Goal: Task Accomplishment & Management: Manage account settings

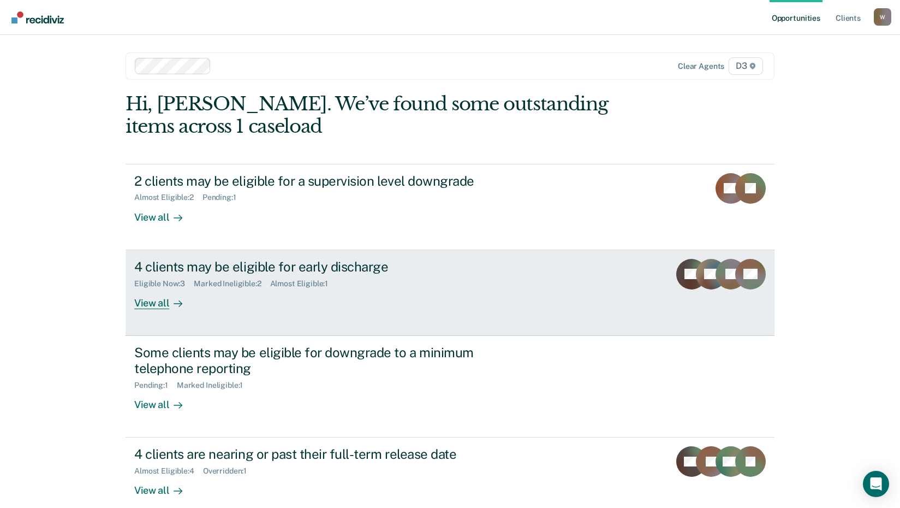
click at [142, 300] on div "View all" at bounding box center [164, 298] width 61 height 21
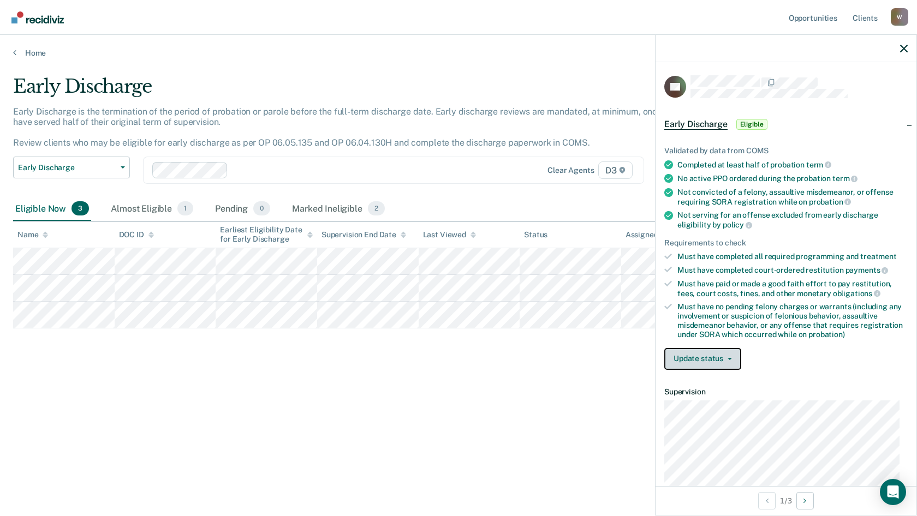
click at [697, 355] on button "Update status" at bounding box center [702, 359] width 77 height 22
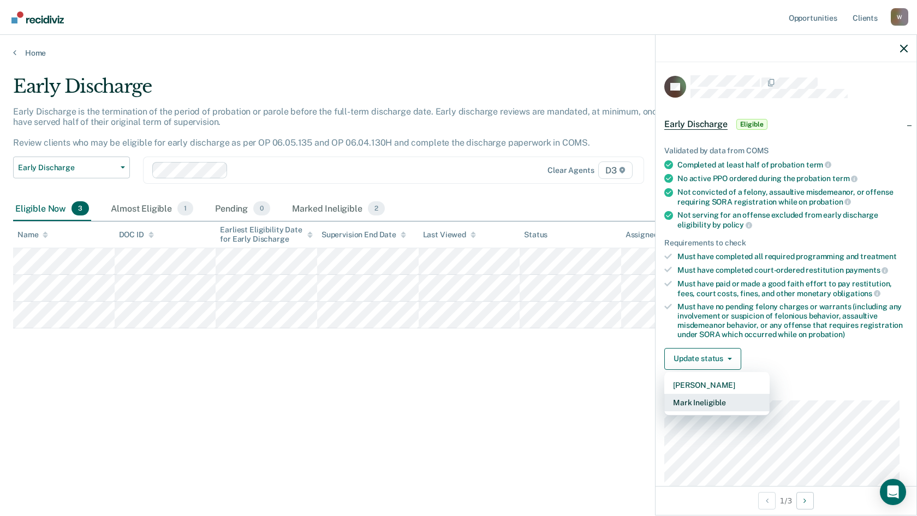
click at [710, 404] on button "Mark Ineligible" at bounding box center [716, 402] width 105 height 17
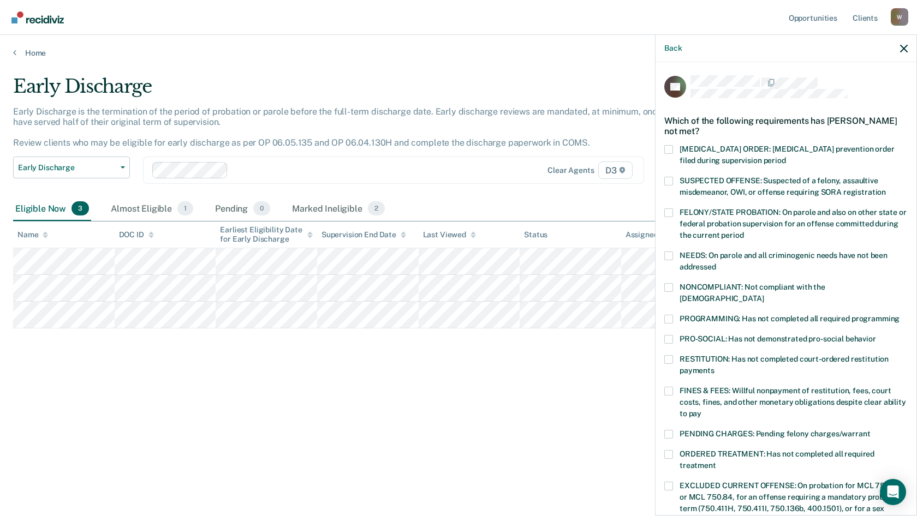
click at [669, 387] on span at bounding box center [668, 391] width 9 height 9
click at [701, 410] on input "FINES & FEES: Willful nonpayment of restitution, fees, court costs, fines, and …" at bounding box center [701, 410] width 0 height 0
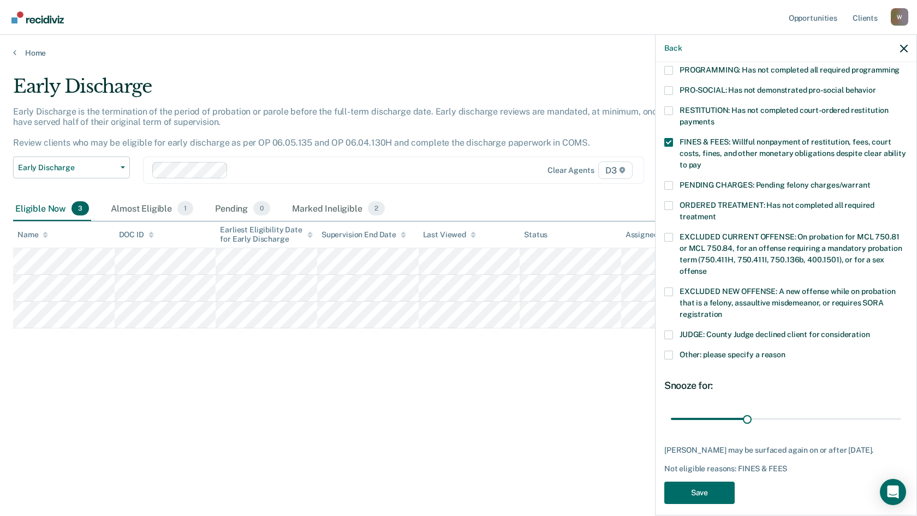
scroll to position [256, 0]
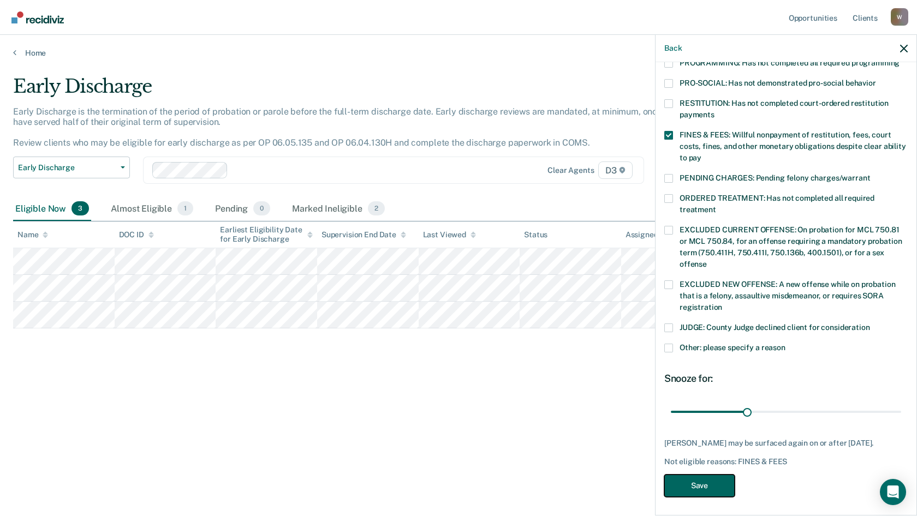
click at [721, 481] on button "Save" at bounding box center [699, 486] width 70 height 22
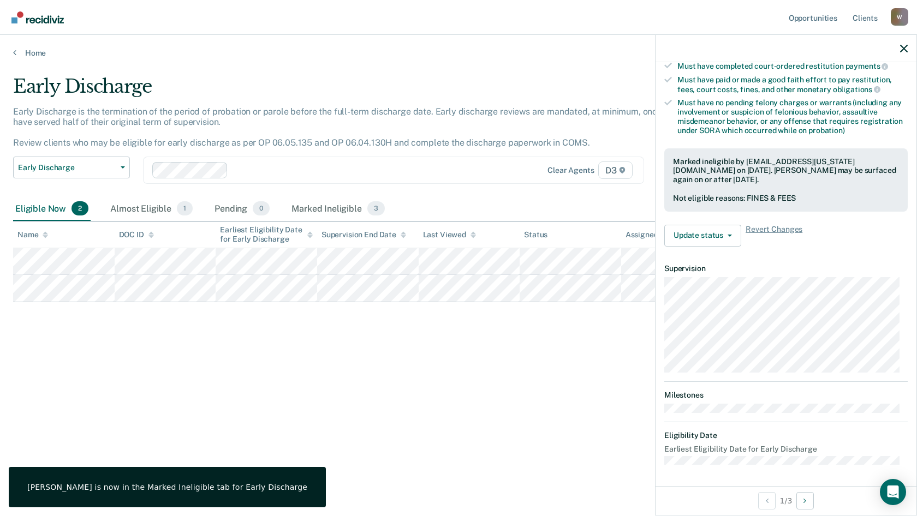
scroll to position [194, 0]
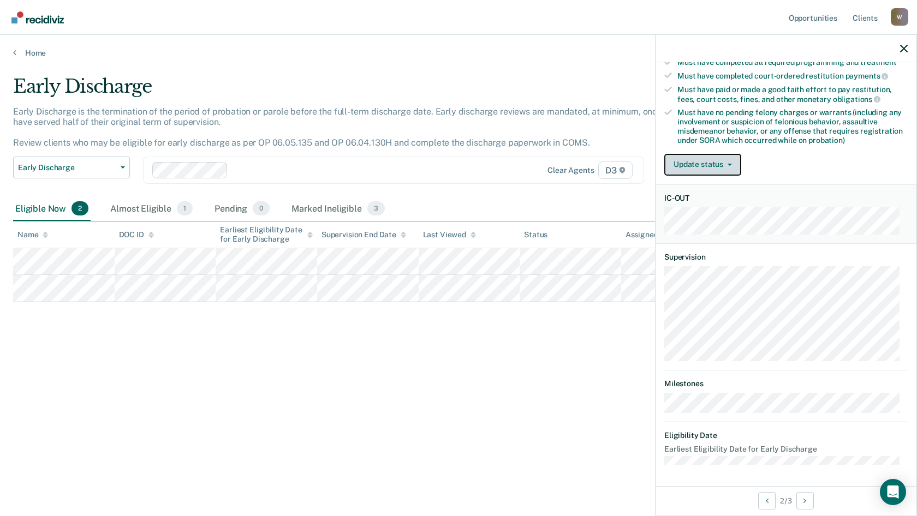
click at [711, 165] on button "Update status" at bounding box center [702, 165] width 77 height 22
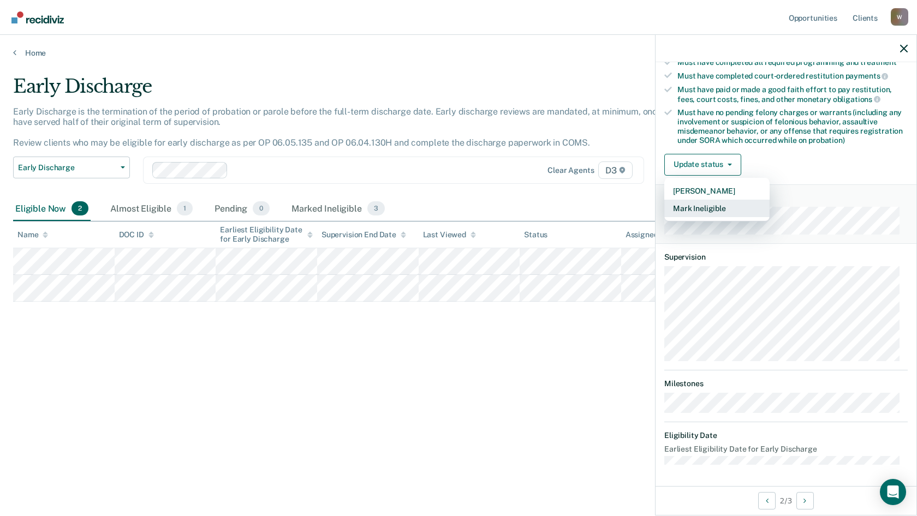
click at [721, 209] on button "Mark Ineligible" at bounding box center [716, 208] width 105 height 17
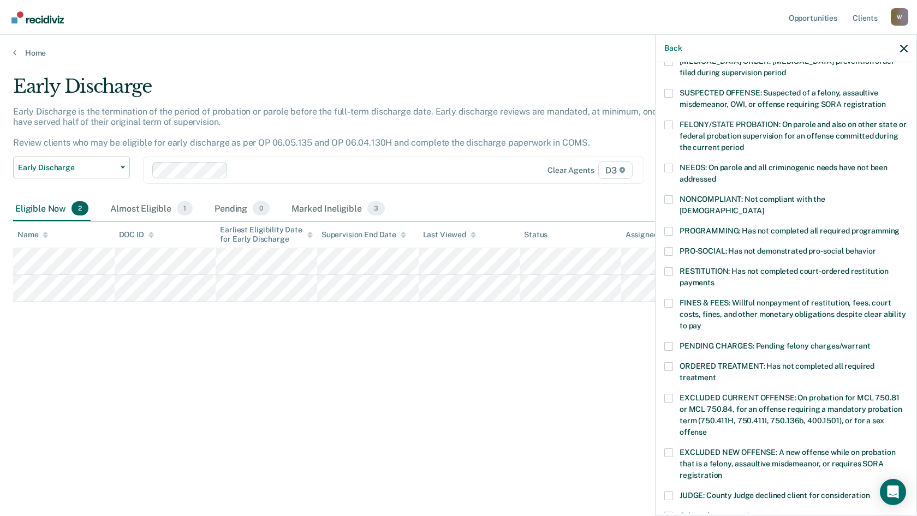
scroll to position [88, 0]
click at [669, 123] on span at bounding box center [668, 124] width 9 height 9
click at [743, 143] on input "FELONY/STATE PROBATION: On parole and also on other state or federal probation …" at bounding box center [743, 143] width 0 height 0
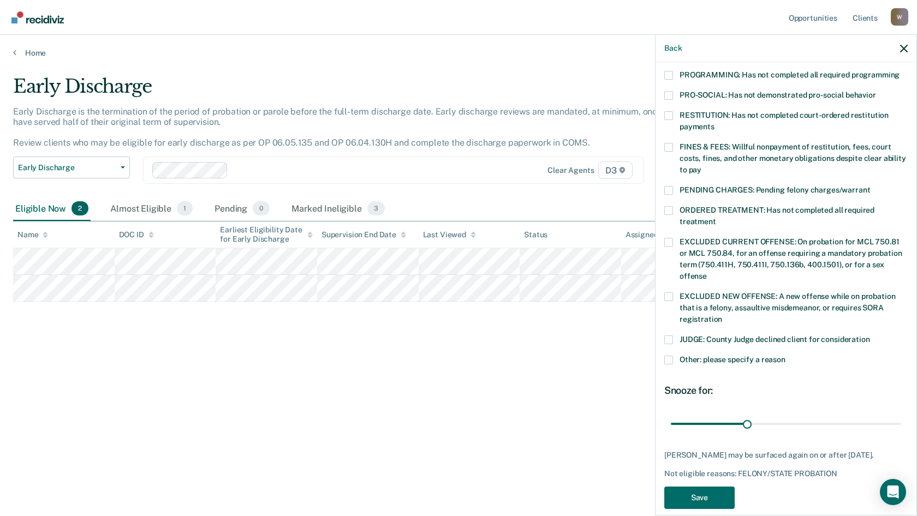
scroll to position [256, 0]
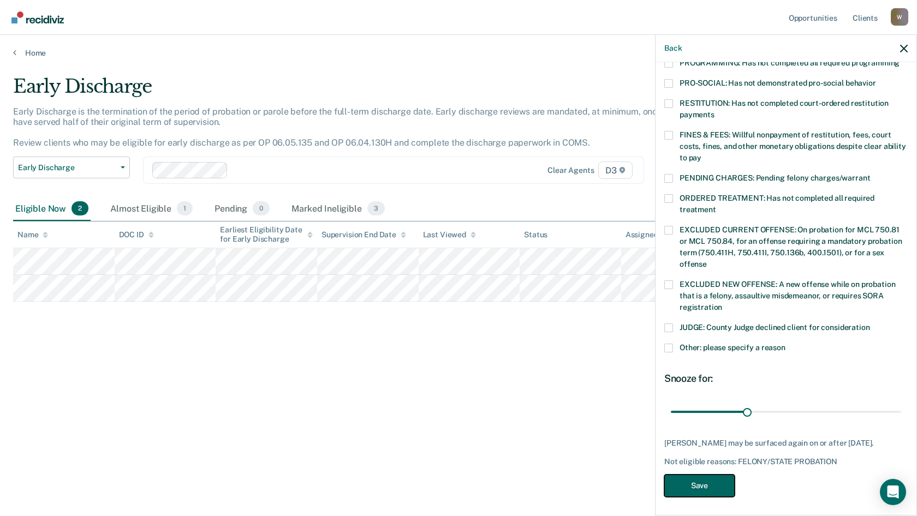
click at [715, 481] on button "Save" at bounding box center [699, 486] width 70 height 22
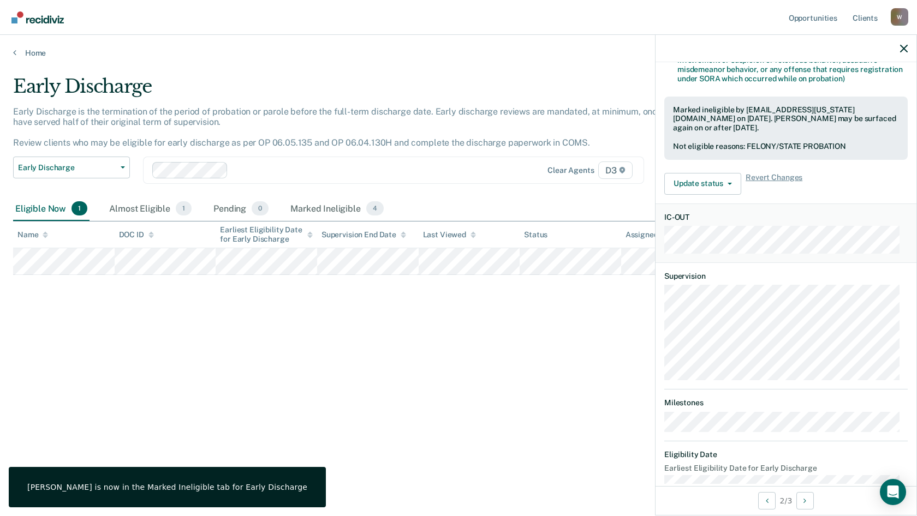
scroll to position [134, 0]
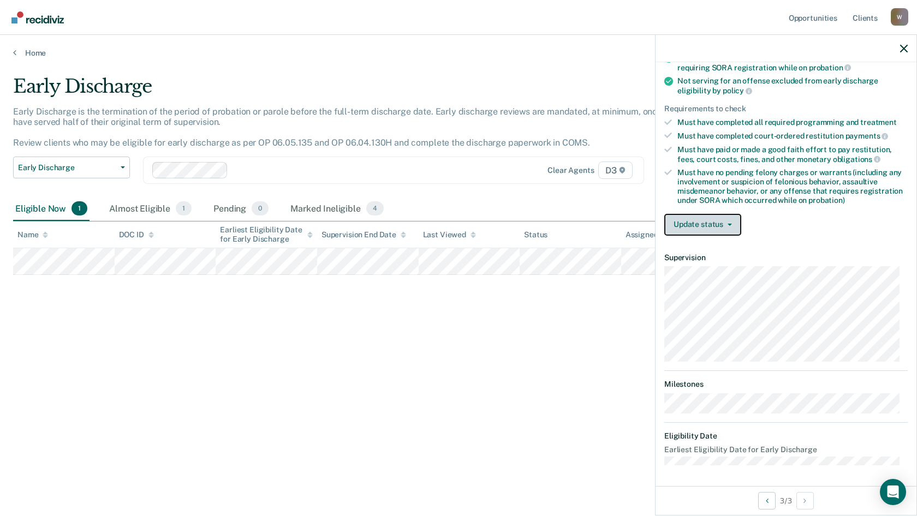
click at [693, 227] on button "Update status" at bounding box center [702, 225] width 77 height 22
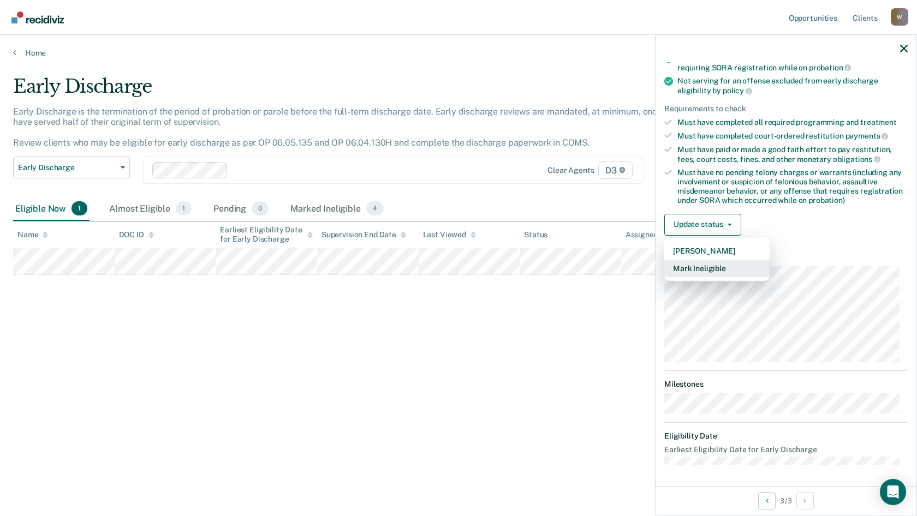
click at [710, 267] on button "Mark Ineligible" at bounding box center [716, 268] width 105 height 17
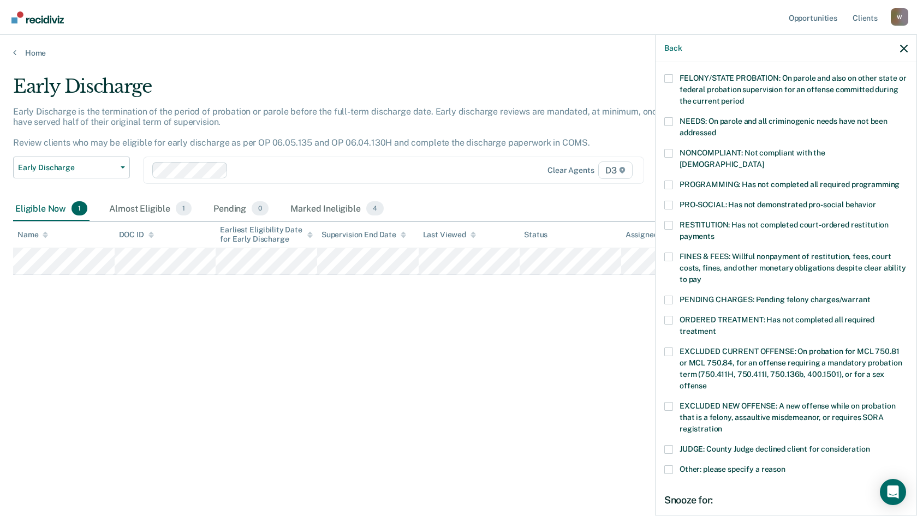
click at [672, 316] on span at bounding box center [668, 320] width 9 height 9
click at [716, 328] on input "ORDERED TREATMENT: Has not completed all required treatment" at bounding box center [716, 328] width 0 height 0
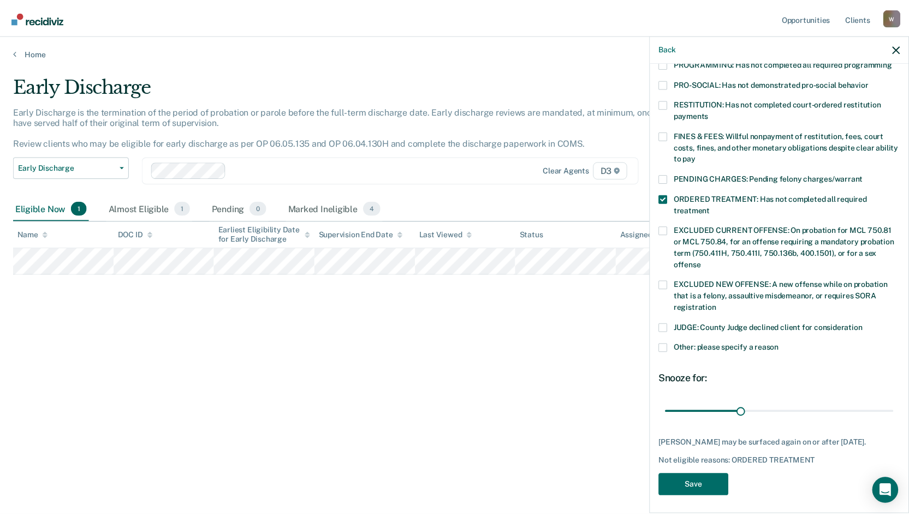
scroll to position [256, 0]
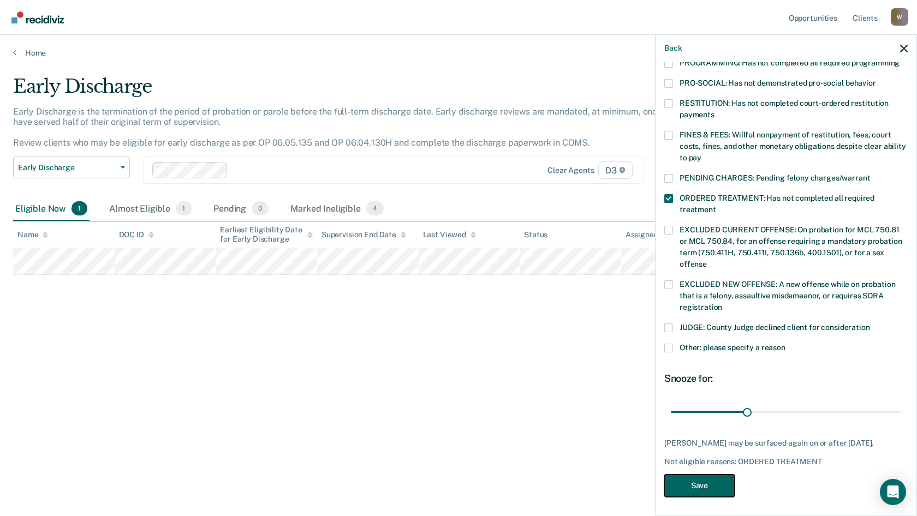
click at [722, 483] on button "Save" at bounding box center [699, 486] width 70 height 22
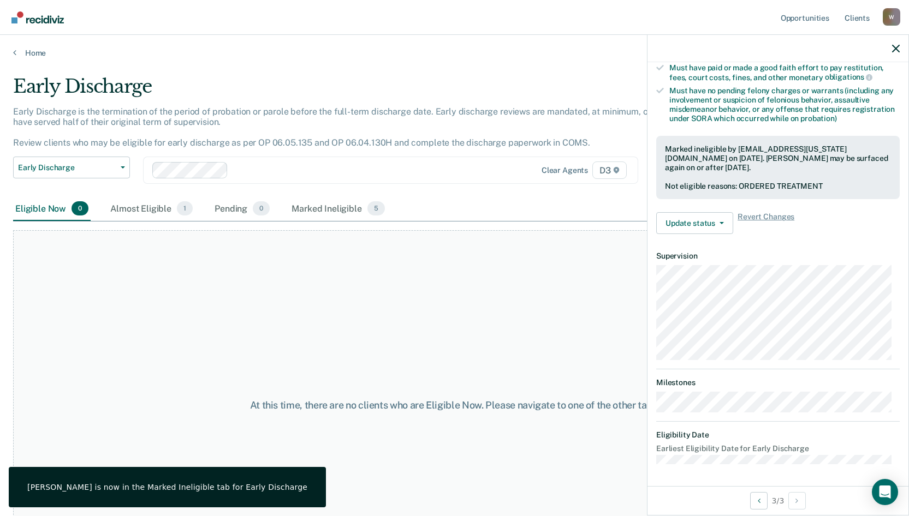
scroll to position [215, 0]
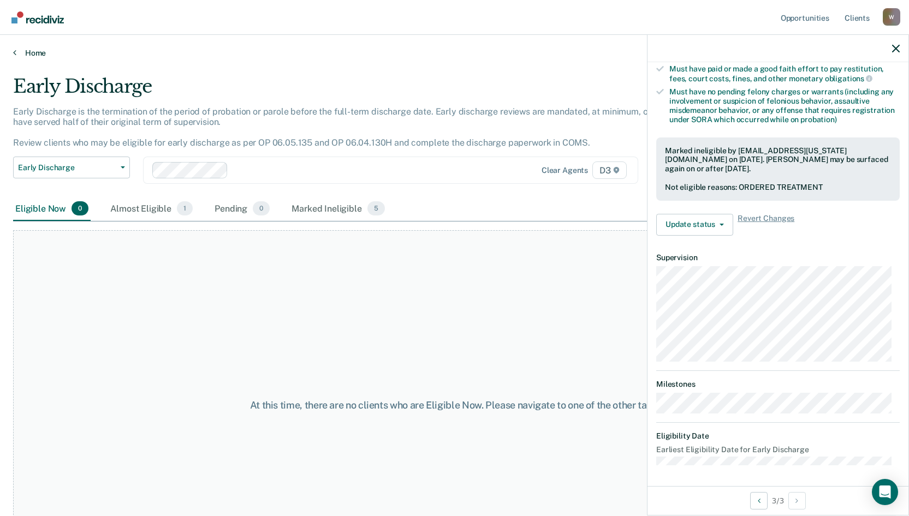
click at [46, 49] on link "Home" at bounding box center [454, 53] width 883 height 10
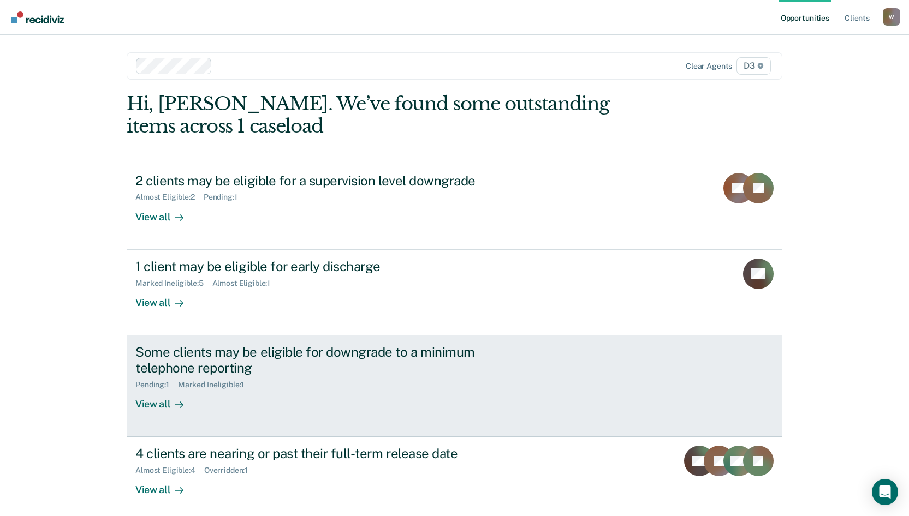
click at [152, 406] on div "View all" at bounding box center [165, 399] width 61 height 21
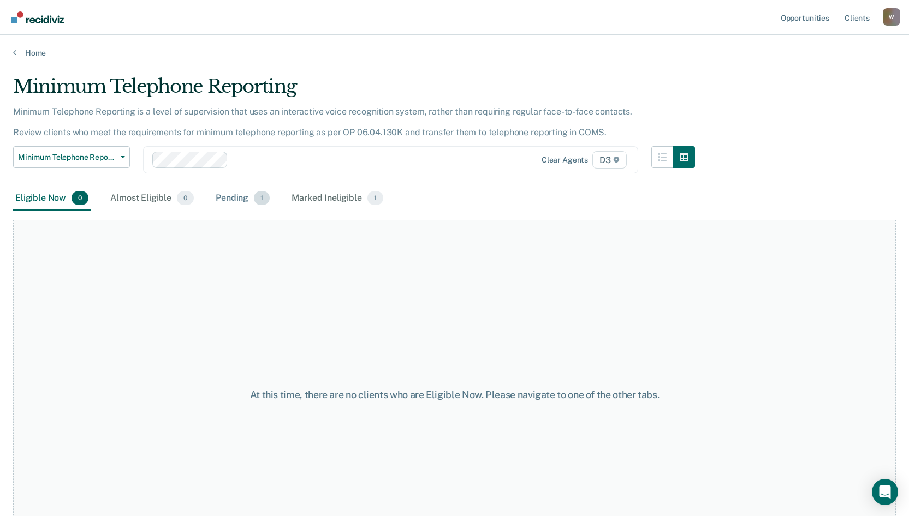
click at [224, 200] on div "Pending 1" at bounding box center [242, 199] width 58 height 24
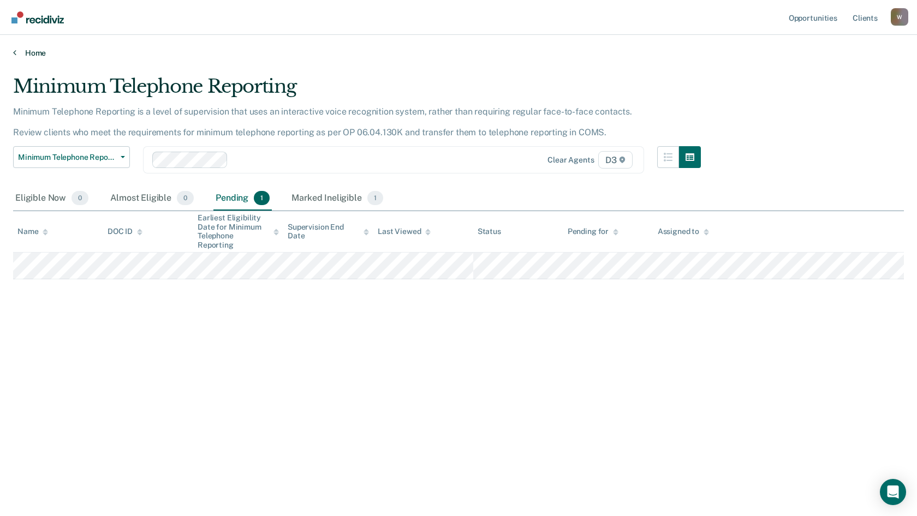
click at [32, 51] on link "Home" at bounding box center [458, 53] width 891 height 10
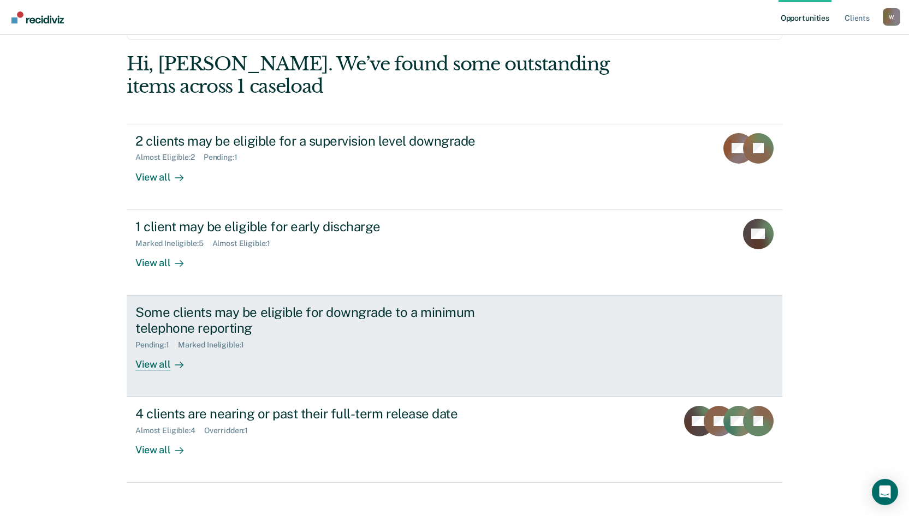
scroll to position [50, 0]
